Goal: Transaction & Acquisition: Purchase product/service

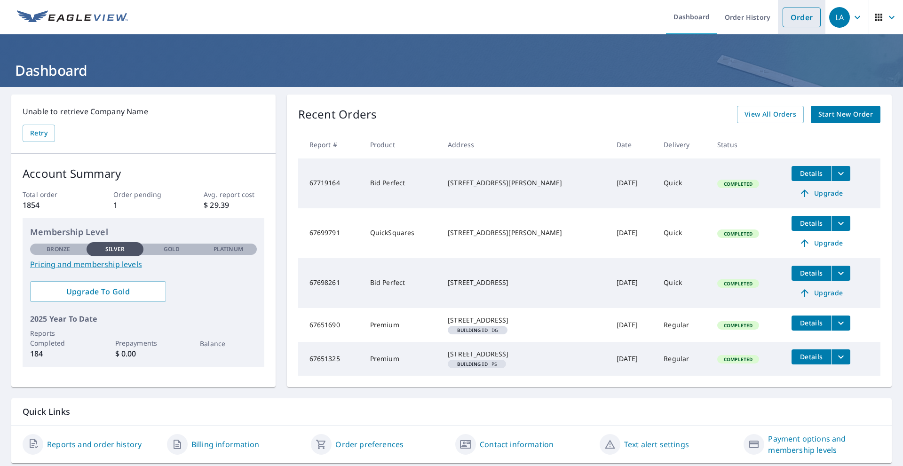
click at [788, 18] on link "Order" at bounding box center [802, 18] width 38 height 20
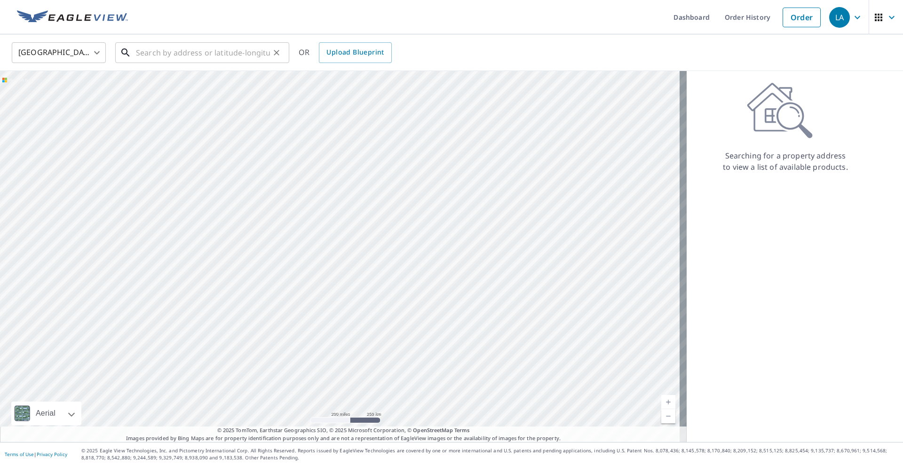
click at [145, 53] on input "text" at bounding box center [203, 53] width 134 height 26
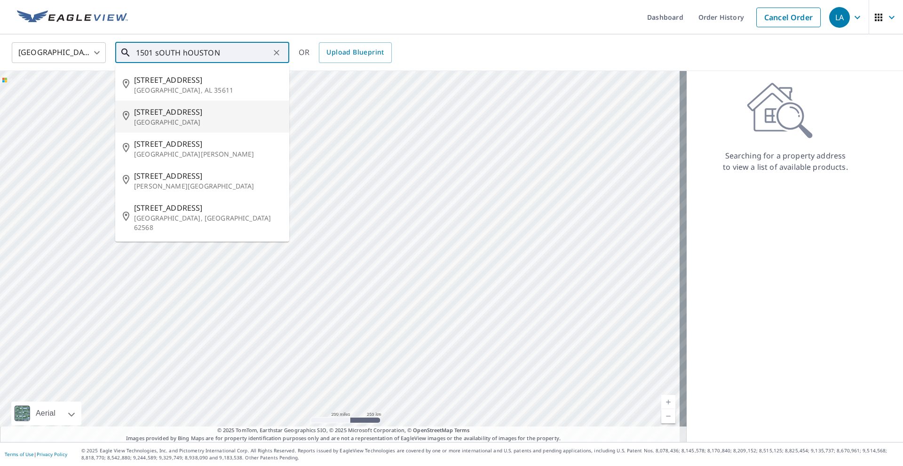
click at [168, 117] on span "[STREET_ADDRESS]" at bounding box center [208, 111] width 148 height 11
type input "[STREET_ADDRESS]"
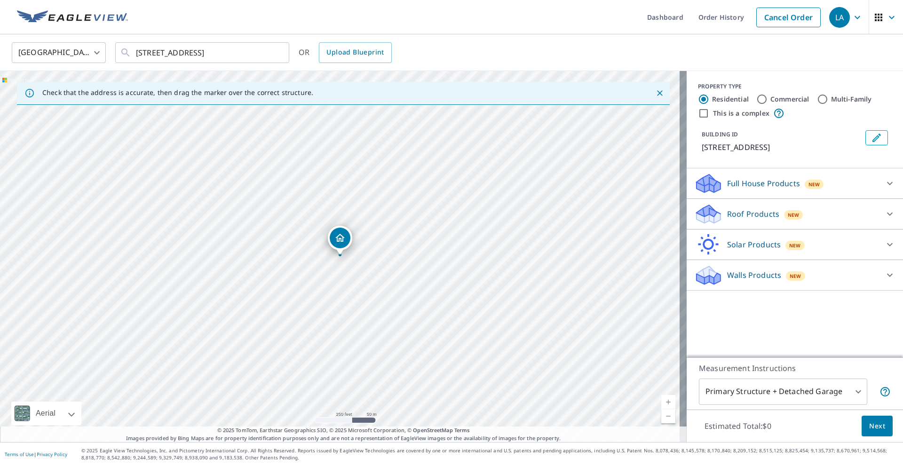
click at [340, 240] on icon "Dropped pin, building 1, Residential property, 1501 S Houston Ave Denison, TX 7…" at bounding box center [340, 237] width 11 height 11
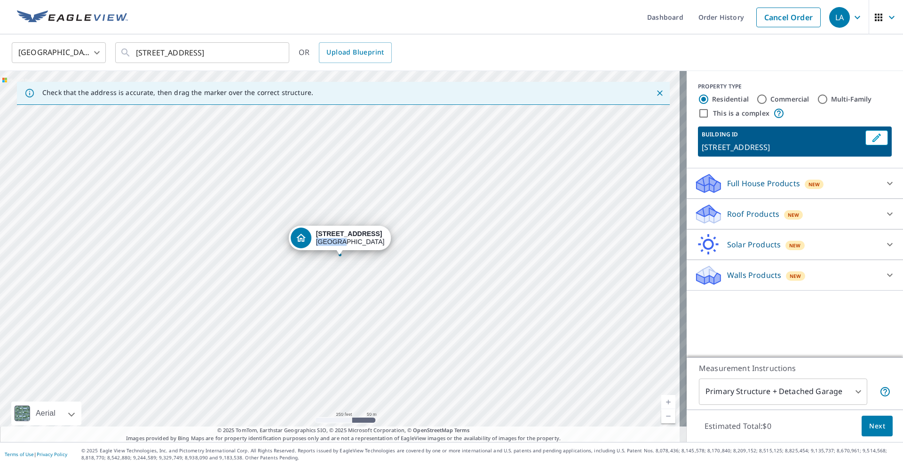
click at [340, 240] on div "[STREET_ADDRESS]" at bounding box center [350, 238] width 69 height 16
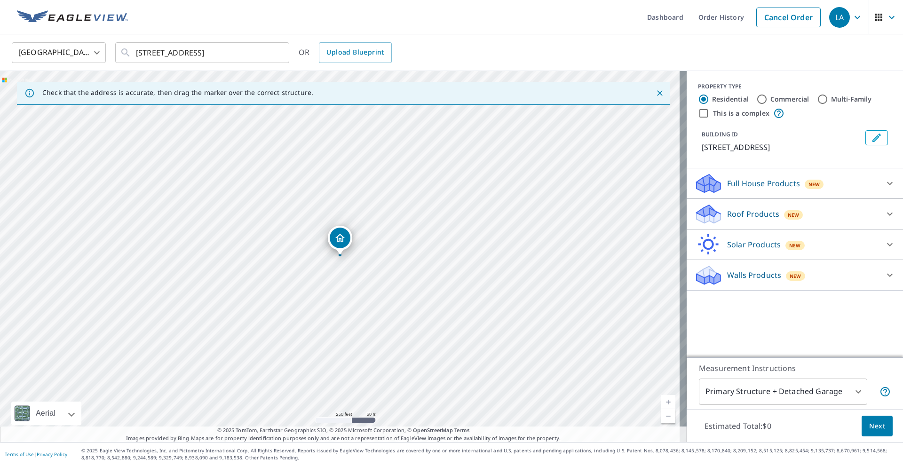
click at [340, 239] on icon "Dropped pin, building 1, Residential property, 1501 S Houston Ave Denison, TX 7…" at bounding box center [340, 237] width 11 height 11
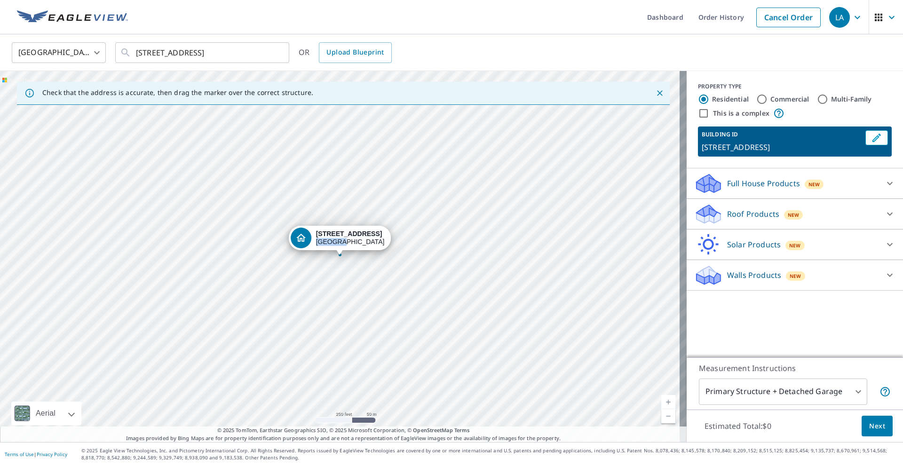
click at [340, 239] on div "[STREET_ADDRESS]" at bounding box center [350, 238] width 69 height 16
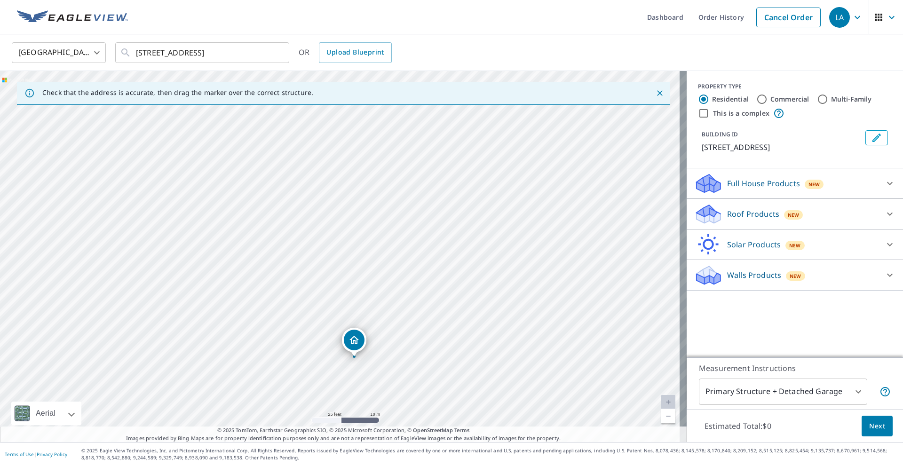
drag, startPoint x: 340, startPoint y: 307, endPoint x: 357, endPoint y: 337, distance: 34.7
click at [754, 215] on p "Roof Products" at bounding box center [753, 213] width 52 height 11
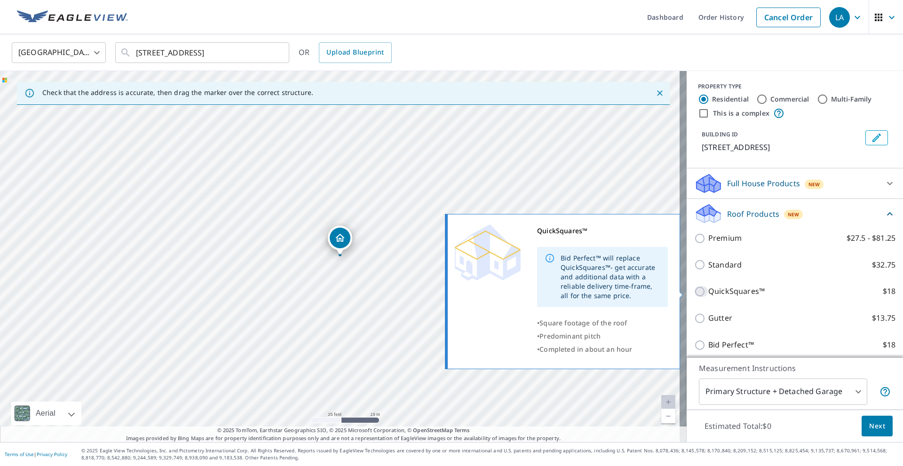
click at [694, 290] on input "QuickSquares™ $18" at bounding box center [701, 291] width 14 height 11
checkbox input "true"
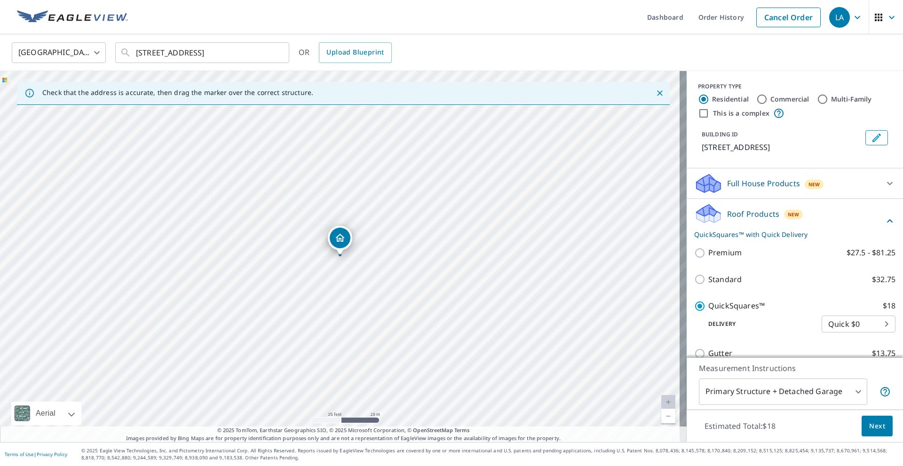
click at [813, 390] on body "LA LA Dashboard Order History Cancel Order LA United States [GEOGRAPHIC_DATA] ​…" at bounding box center [451, 233] width 903 height 466
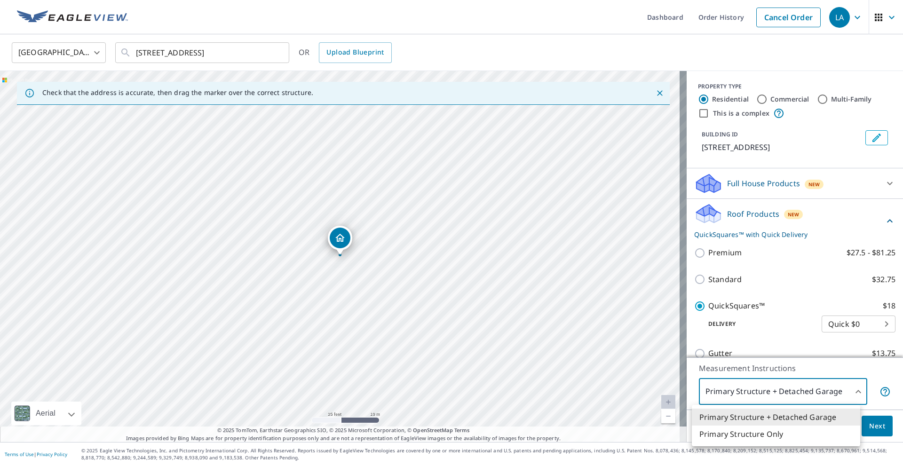
click at [795, 416] on li "Primary Structure + Detached Garage" at bounding box center [776, 417] width 168 height 17
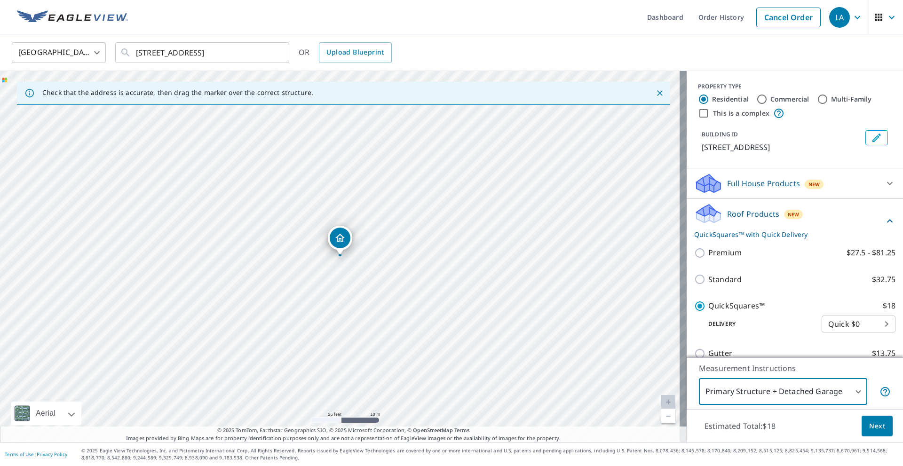
click at [869, 425] on span "Next" at bounding box center [877, 427] width 16 height 12
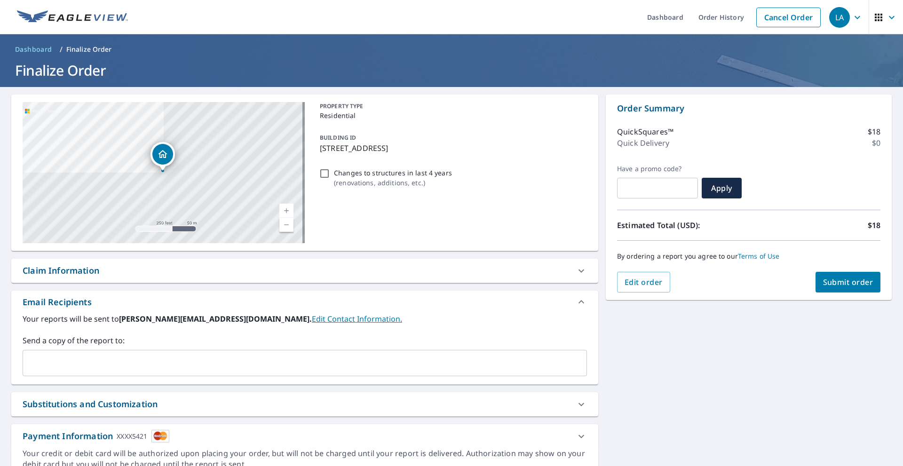
click at [33, 359] on input "text" at bounding box center [298, 363] width 542 height 18
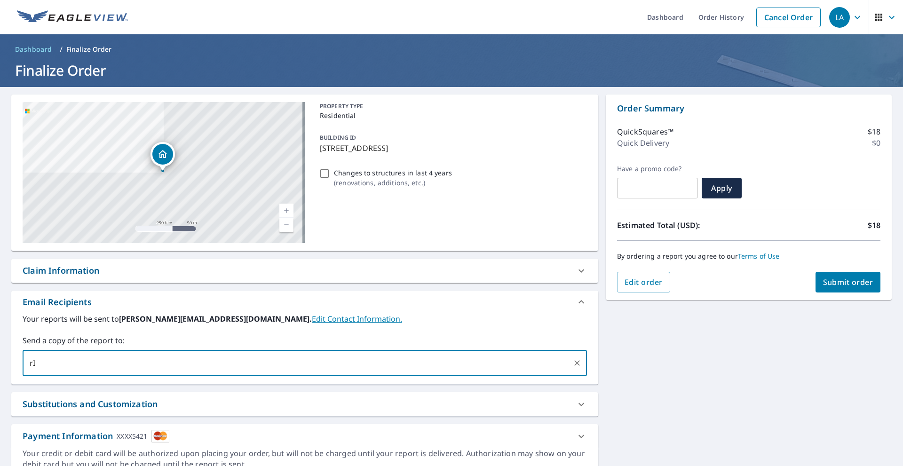
type input "r"
type input "[PERSON_NAME].alemanroofing@"
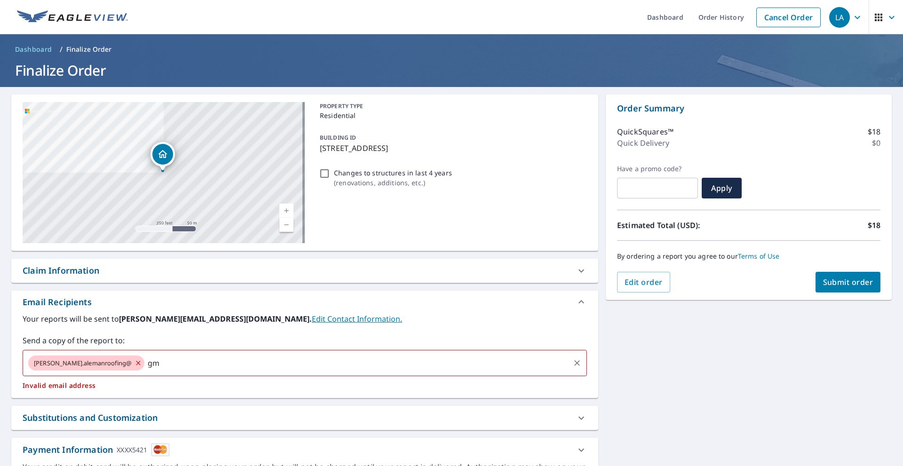
type input "g"
click at [97, 363] on span "[PERSON_NAME].alemanroofing@" at bounding box center [82, 363] width 109 height 9
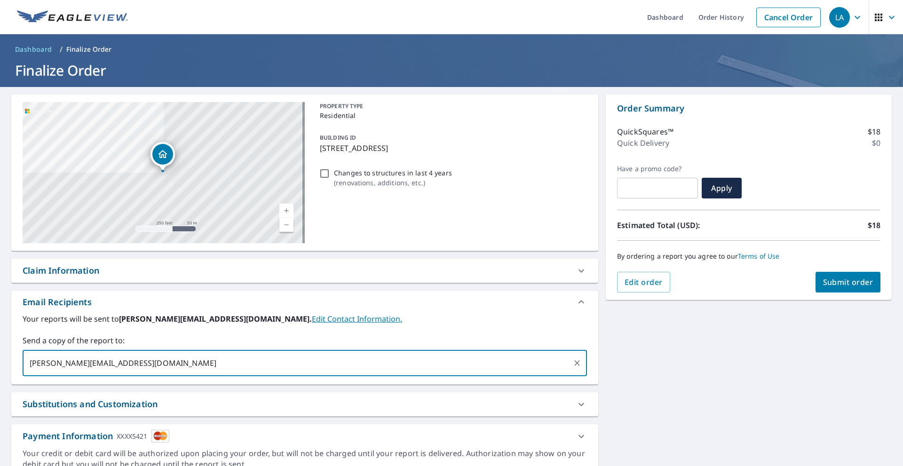
type input "[PERSON_NAME][EMAIL_ADDRESS][DOMAIN_NAME]"
click at [830, 283] on span "Submit order" at bounding box center [848, 282] width 50 height 10
